Goal: Task Accomplishment & Management: Complete application form

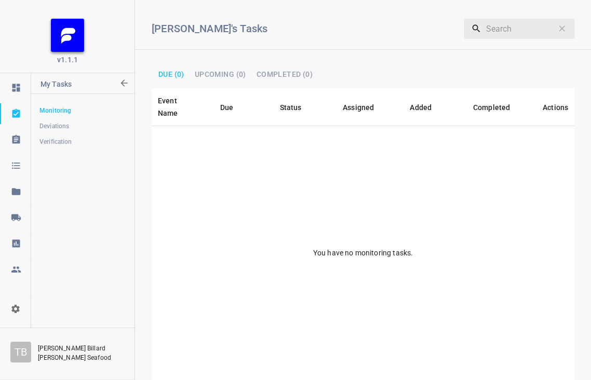
click at [45, 147] on link "Verification" at bounding box center [82, 141] width 103 height 21
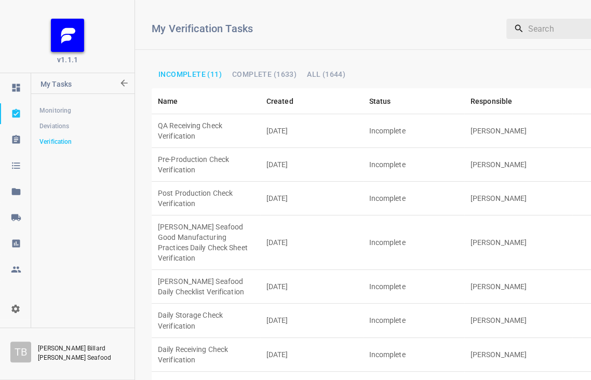
click at [252, 119] on td "QA Receiving Check Verification" at bounding box center [206, 131] width 109 height 34
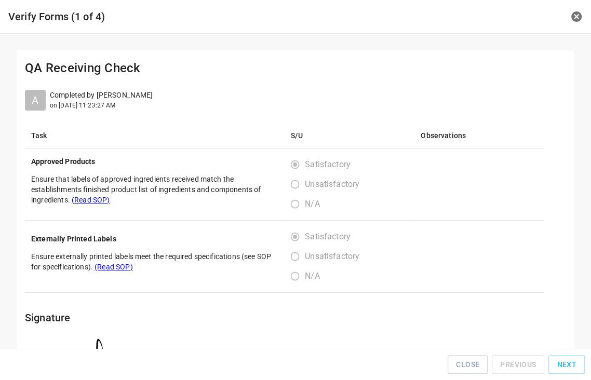
click at [574, 357] on div "Close Previous Next" at bounding box center [295, 364] width 583 height 23
click at [573, 362] on span "Next" at bounding box center [567, 364] width 20 height 13
click at [573, 359] on button "Next" at bounding box center [566, 364] width 36 height 19
click at [572, 357] on div "Close Previous Next" at bounding box center [295, 364] width 583 height 23
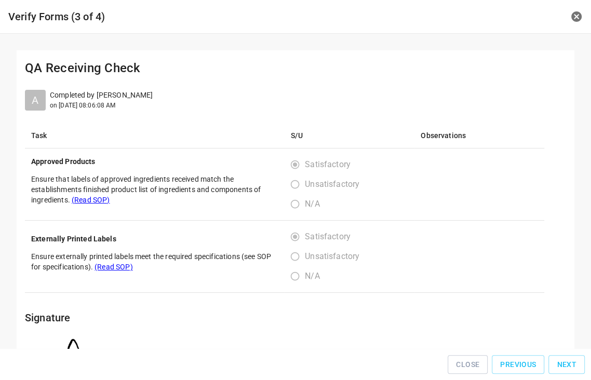
click at [572, 357] on div "Close Previous Next" at bounding box center [295, 364] width 583 height 23
click at [572, 356] on div "Close Previous Next" at bounding box center [295, 364] width 591 height 32
click at [573, 360] on button "Next" at bounding box center [566, 364] width 36 height 19
click at [572, 367] on span "Next" at bounding box center [567, 364] width 20 height 13
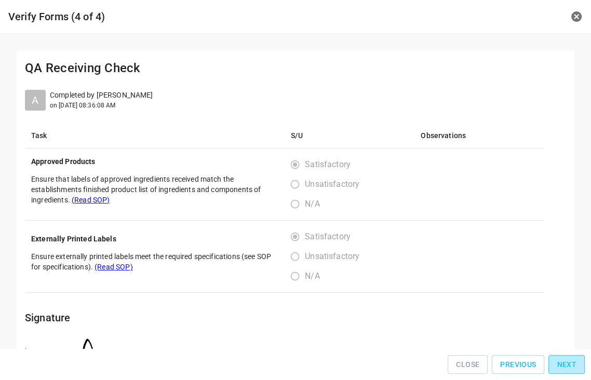
click at [572, 367] on div "Close Previous Next" at bounding box center [295, 364] width 583 height 23
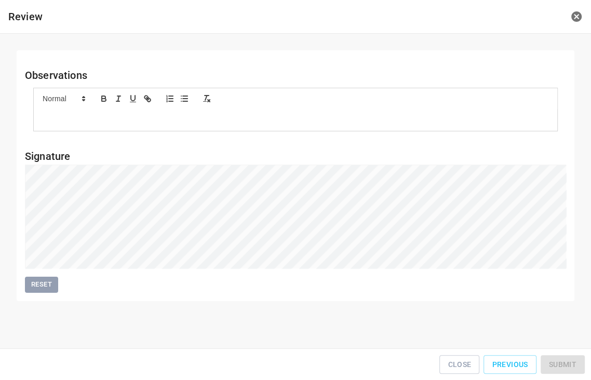
click at [572, 367] on div "Close Previous Submit" at bounding box center [295, 364] width 583 height 23
click at [569, 360] on button "Submit" at bounding box center [563, 364] width 44 height 19
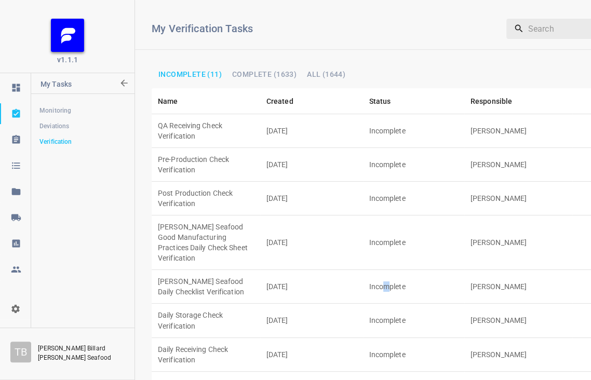
click at [383, 270] on td "Incomplete" at bounding box center [413, 287] width 101 height 34
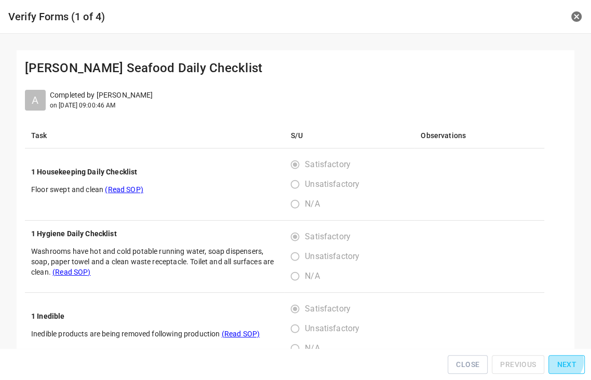
click at [563, 365] on span "Next" at bounding box center [567, 364] width 20 height 13
click at [563, 364] on span "Next" at bounding box center [567, 364] width 20 height 13
click at [563, 364] on div "Close Previous Next" at bounding box center [295, 364] width 583 height 23
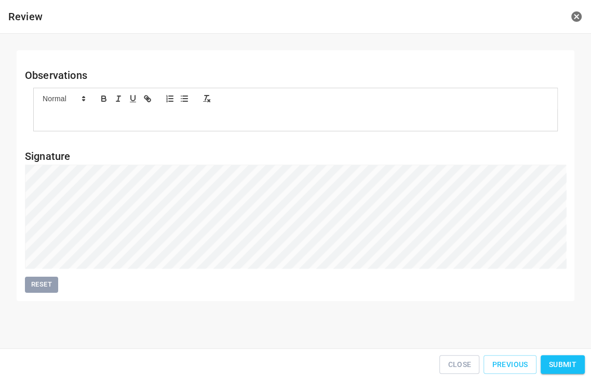
click at [557, 361] on span "Submit" at bounding box center [563, 364] width 28 height 13
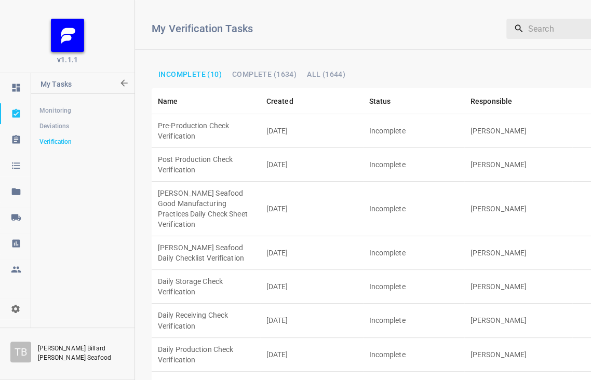
click at [413, 148] on td "Incomplete" at bounding box center [413, 165] width 101 height 34
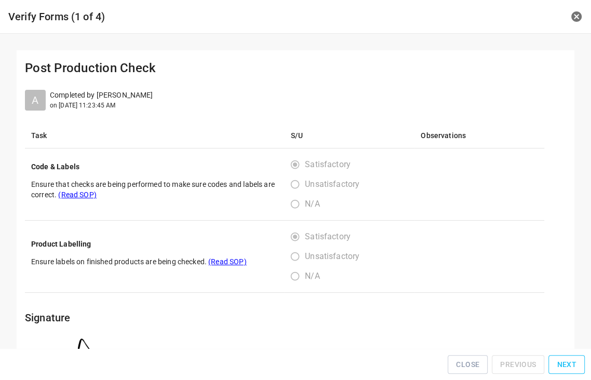
click at [561, 365] on span "Next" at bounding box center [567, 364] width 20 height 13
click at [561, 363] on span "Next" at bounding box center [567, 364] width 20 height 13
click at [561, 361] on span "Next" at bounding box center [567, 364] width 20 height 13
click at [561, 359] on div "Close Previous Next" at bounding box center [295, 364] width 583 height 23
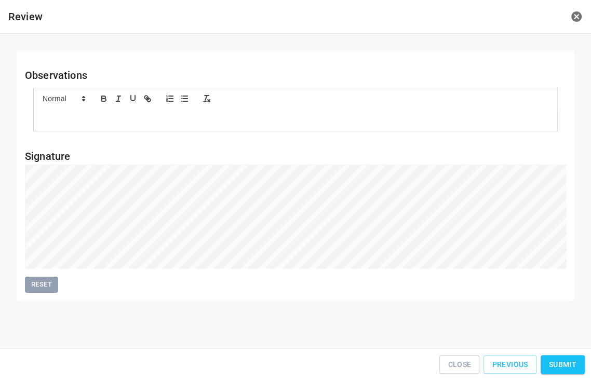
click at [574, 362] on span "Submit" at bounding box center [563, 364] width 28 height 13
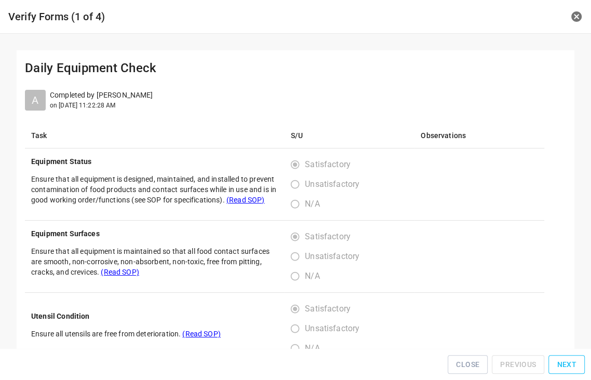
click at [574, 365] on span "Next" at bounding box center [567, 364] width 20 height 13
click at [574, 364] on span "Next" at bounding box center [567, 364] width 20 height 13
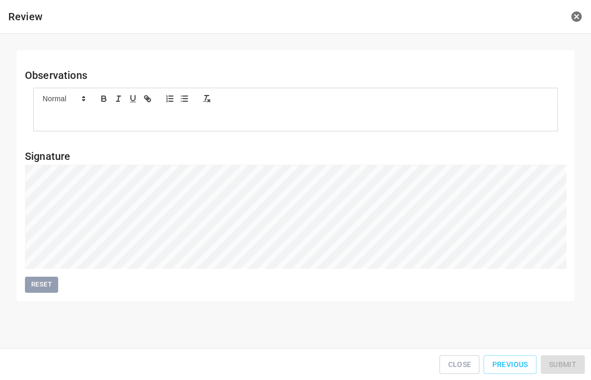
click at [574, 363] on div "Close Previous Submit" at bounding box center [295, 364] width 583 height 23
click at [573, 361] on div "Close Previous Submit" at bounding box center [295, 364] width 583 height 23
click at [575, 365] on span "Submit" at bounding box center [563, 364] width 28 height 13
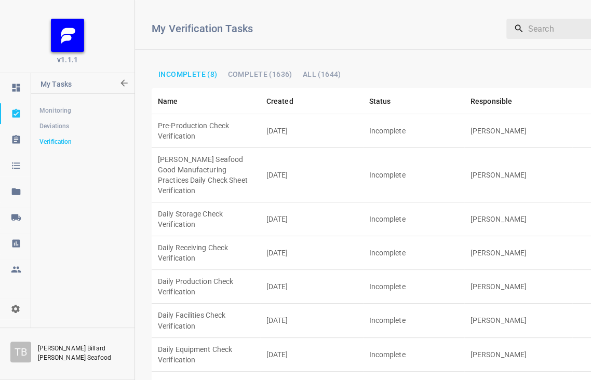
click at [407, 117] on td "Incomplete" at bounding box center [413, 131] width 101 height 34
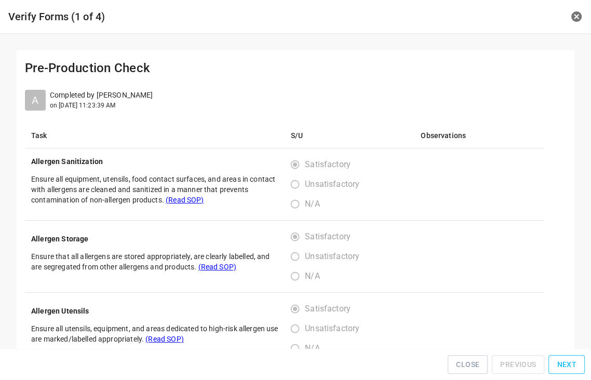
click at [573, 365] on span "Next" at bounding box center [567, 364] width 20 height 13
click at [573, 365] on div "Close Previous Next" at bounding box center [295, 364] width 583 height 23
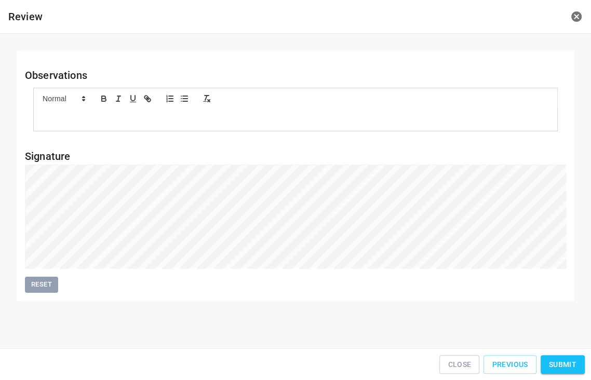
click at [569, 360] on button "Submit" at bounding box center [563, 364] width 44 height 19
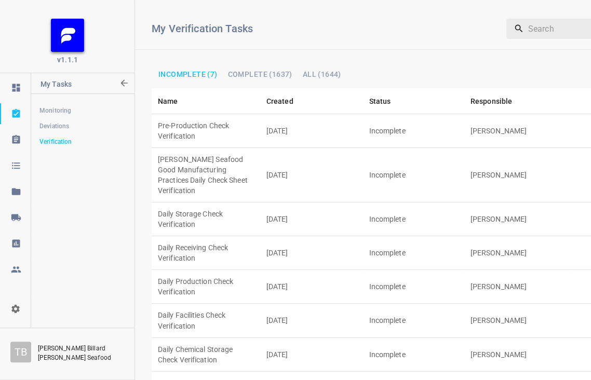
click at [405, 338] on td "Incomplete" at bounding box center [413, 355] width 101 height 34
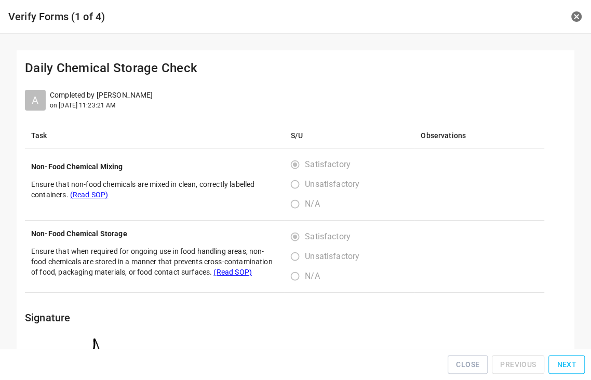
click at [560, 363] on span "Next" at bounding box center [567, 364] width 20 height 13
click at [560, 361] on span "Next" at bounding box center [567, 364] width 20 height 13
click at [560, 361] on div "Close Previous Next" at bounding box center [295, 364] width 583 height 23
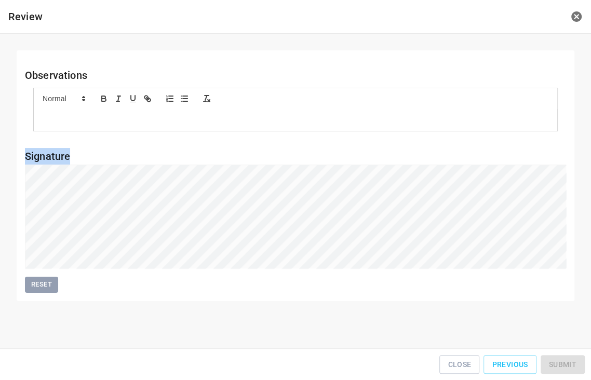
click at [560, 360] on div "Close Previous Submit" at bounding box center [295, 364] width 583 height 23
click at [571, 361] on button "Submit" at bounding box center [563, 364] width 44 height 19
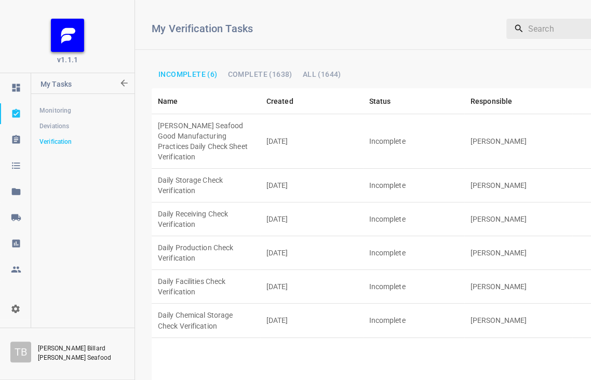
click at [445, 203] on td "Incomplete" at bounding box center [413, 220] width 101 height 34
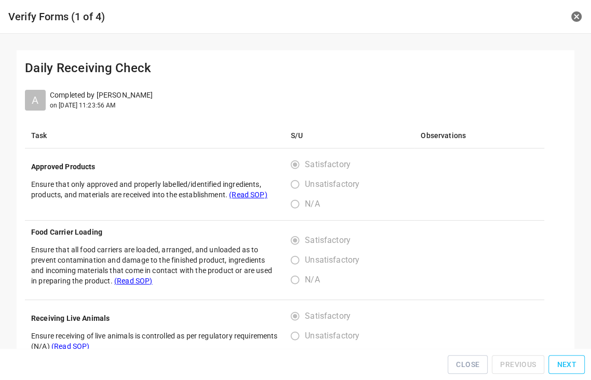
click at [569, 364] on span "Next" at bounding box center [567, 364] width 20 height 13
click at [568, 361] on span "Next" at bounding box center [567, 364] width 20 height 13
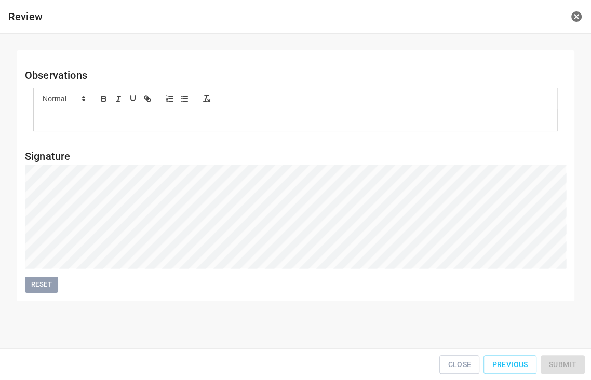
click at [568, 361] on div "Close Previous Submit" at bounding box center [295, 364] width 583 height 23
click at [568, 360] on div "Close Previous Submit" at bounding box center [295, 364] width 583 height 23
click at [576, 368] on span "Submit" at bounding box center [563, 364] width 28 height 13
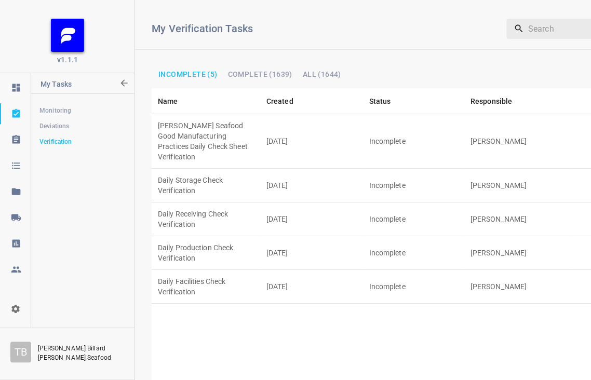
click at [362, 128] on td "[DATE]" at bounding box center [311, 141] width 103 height 55
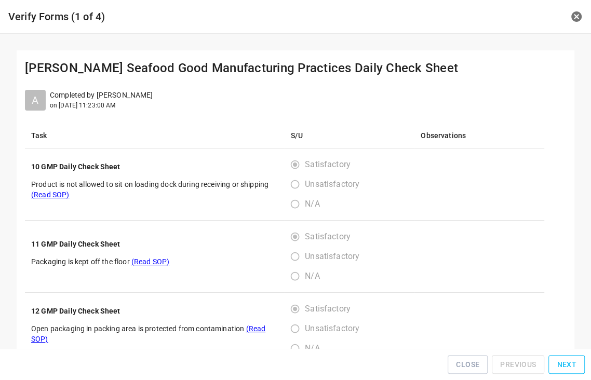
click at [567, 366] on span "Next" at bounding box center [567, 364] width 20 height 13
click at [567, 365] on span "Next" at bounding box center [567, 364] width 20 height 13
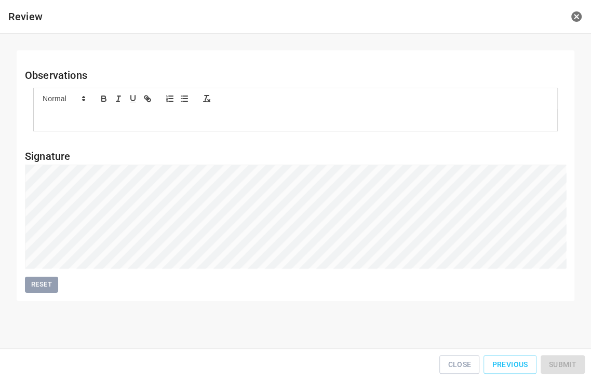
click at [567, 364] on div "Close Previous Submit" at bounding box center [295, 364] width 583 height 23
click at [559, 360] on button "Submit" at bounding box center [563, 364] width 44 height 19
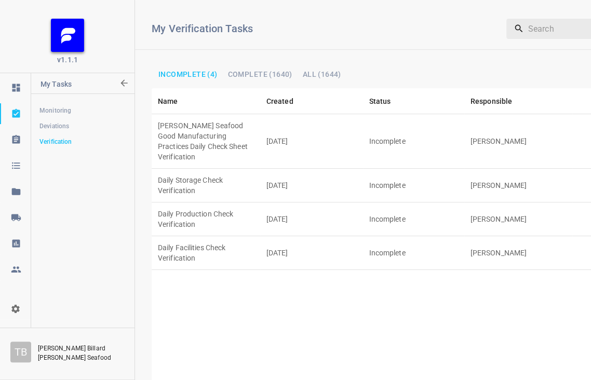
click at [222, 236] on td "Daily Facilities Check Verification" at bounding box center [206, 253] width 109 height 34
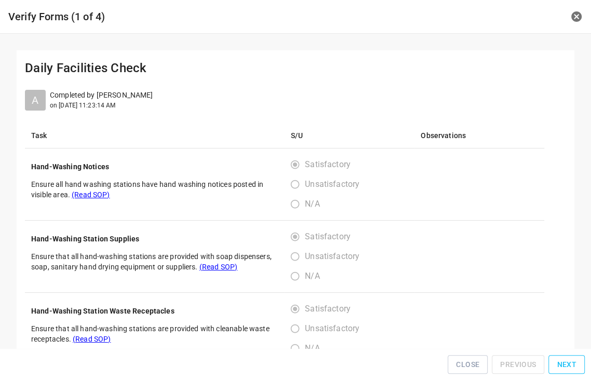
click at [567, 369] on span "Next" at bounding box center [567, 364] width 20 height 13
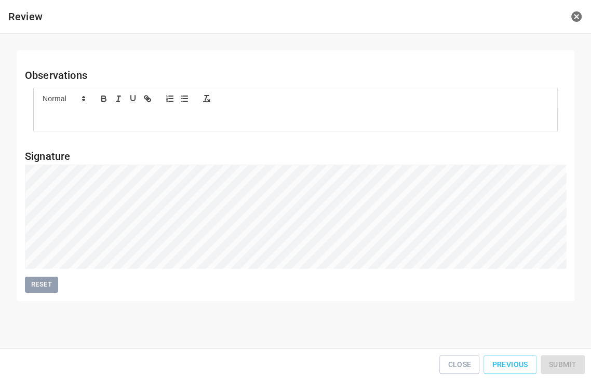
click at [567, 369] on div "Close Previous Submit" at bounding box center [295, 364] width 583 height 23
click at [565, 366] on span "Submit" at bounding box center [563, 364] width 28 height 13
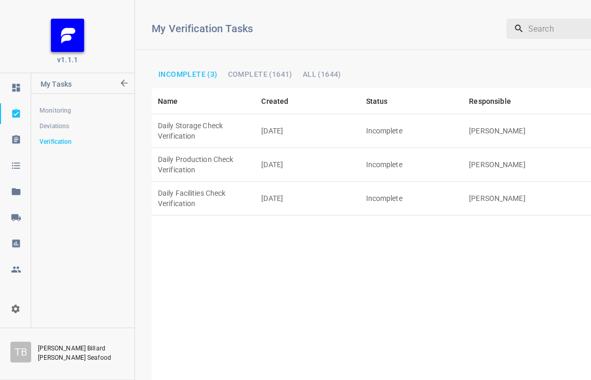
click at [449, 118] on td "Incomplete" at bounding box center [411, 131] width 103 height 34
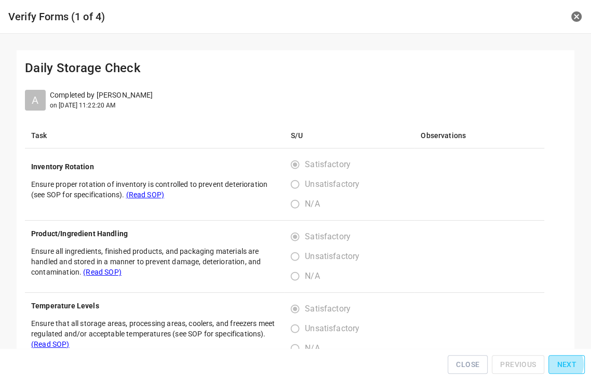
click at [562, 368] on span "Next" at bounding box center [567, 364] width 20 height 13
click at [562, 366] on span "Next" at bounding box center [567, 364] width 20 height 13
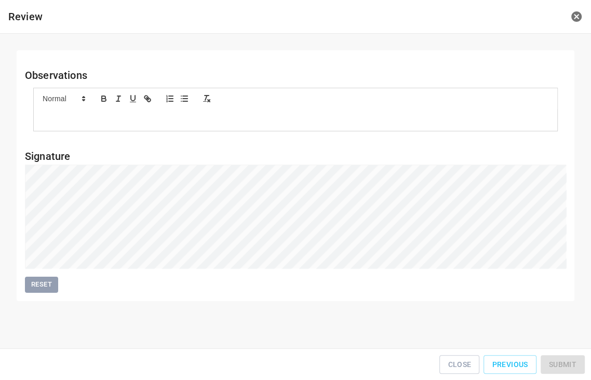
click at [562, 365] on div "Close Previous Submit" at bounding box center [295, 364] width 583 height 23
click at [554, 361] on button "Submit" at bounding box center [563, 364] width 44 height 19
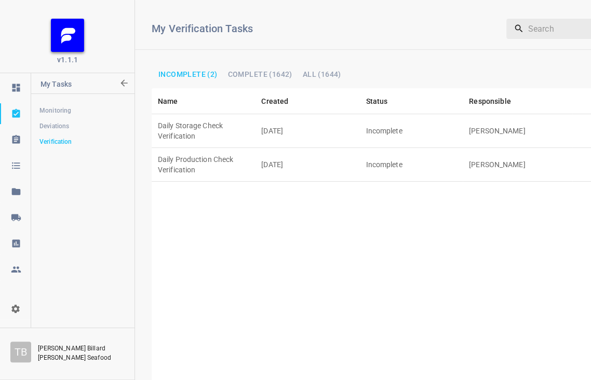
click at [343, 148] on td "[DATE]" at bounding box center [307, 165] width 104 height 34
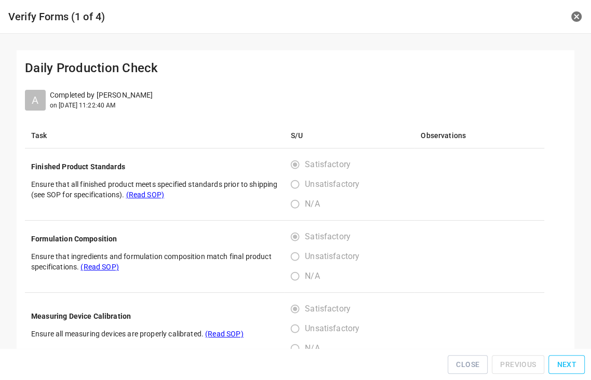
click at [560, 368] on span "Next" at bounding box center [567, 364] width 20 height 13
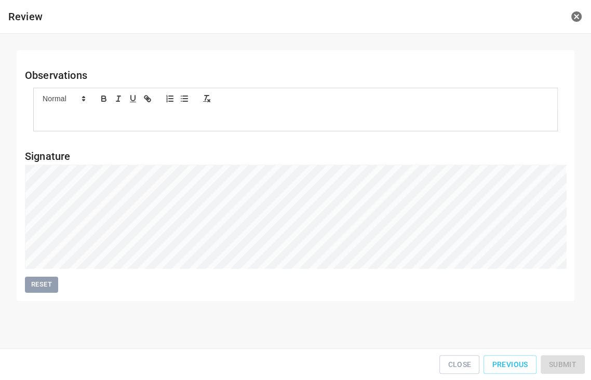
click at [560, 368] on div "Close Previous Submit" at bounding box center [295, 364] width 583 height 23
click at [569, 364] on span "Submit" at bounding box center [563, 364] width 28 height 13
